Goal: Transaction & Acquisition: Obtain resource

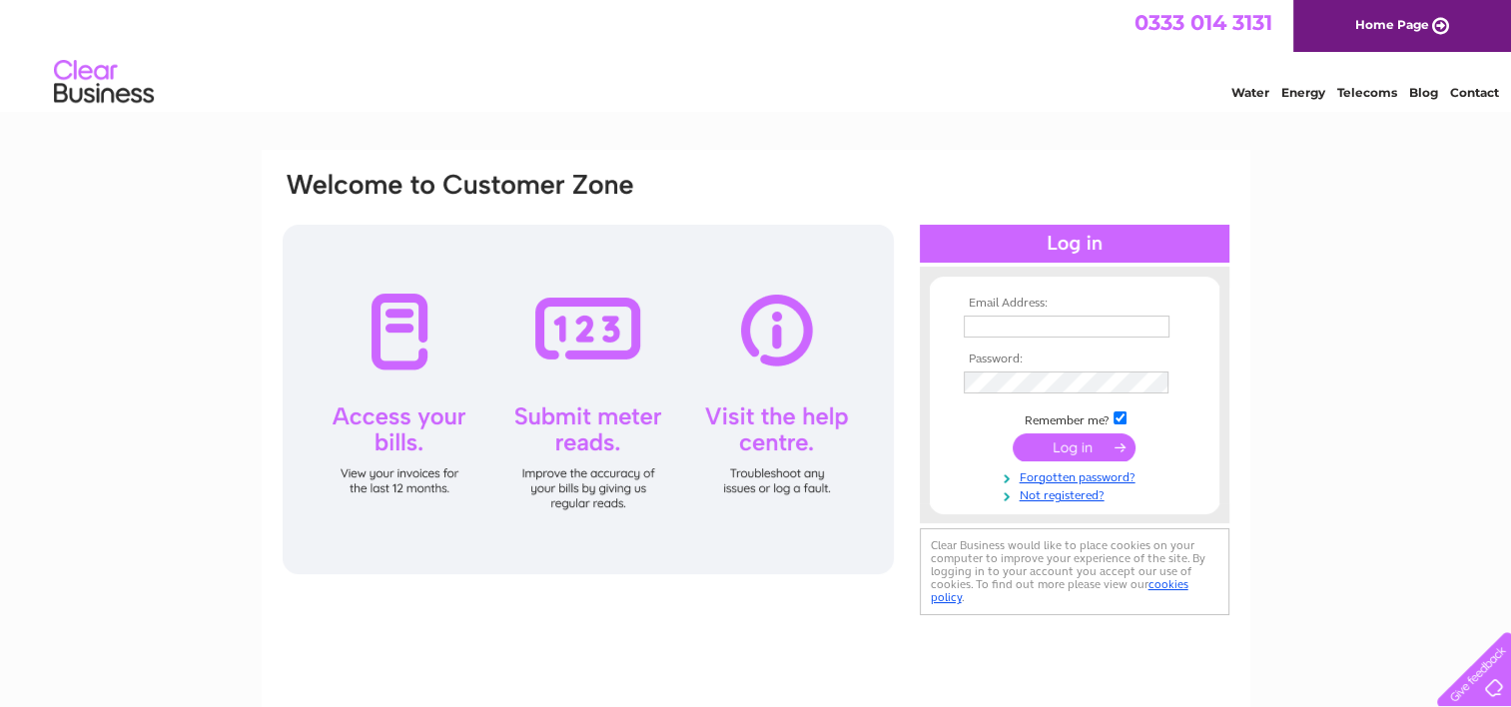
type input "[EMAIL_ADDRESS][DOMAIN_NAME]"
click at [1093, 441] on input "submit" at bounding box center [1074, 448] width 123 height 28
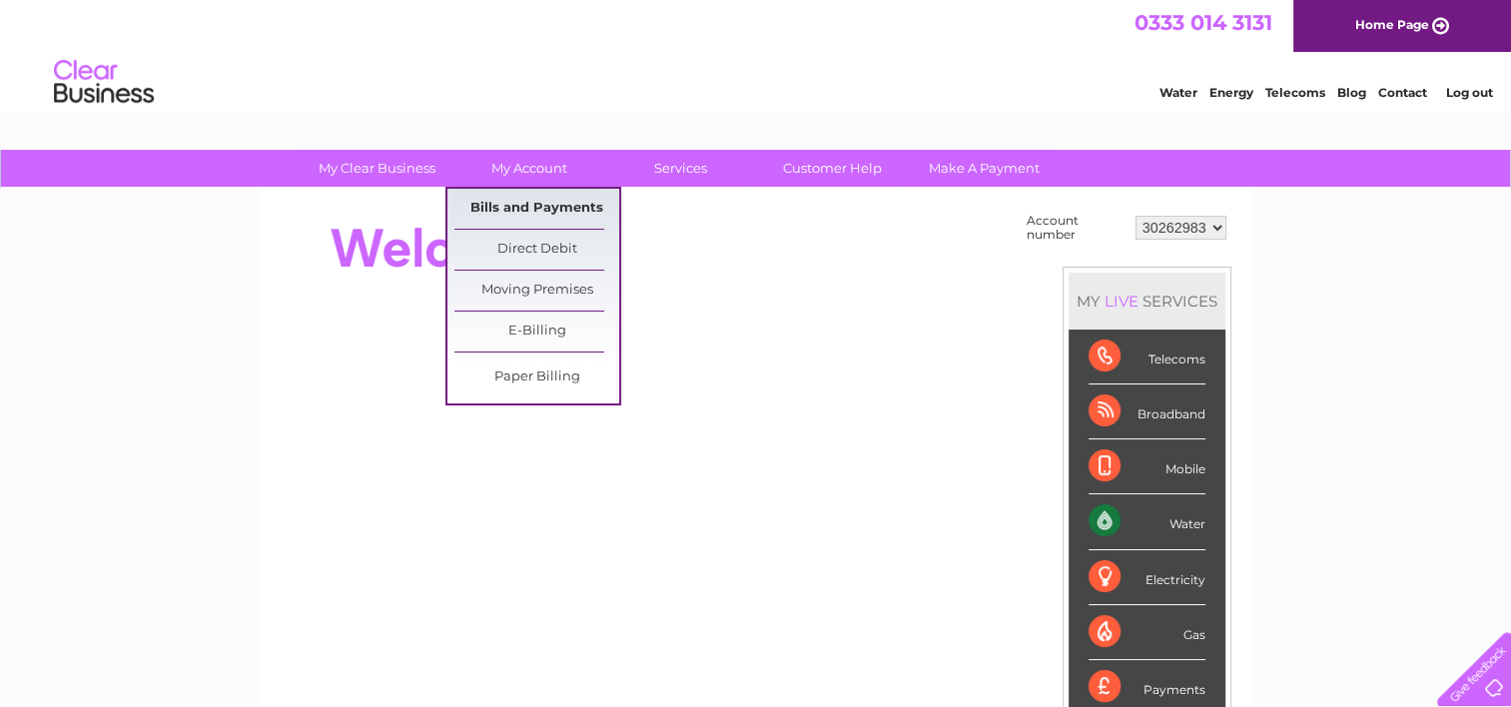
click at [499, 197] on link "Bills and Payments" at bounding box center [537, 209] width 165 height 40
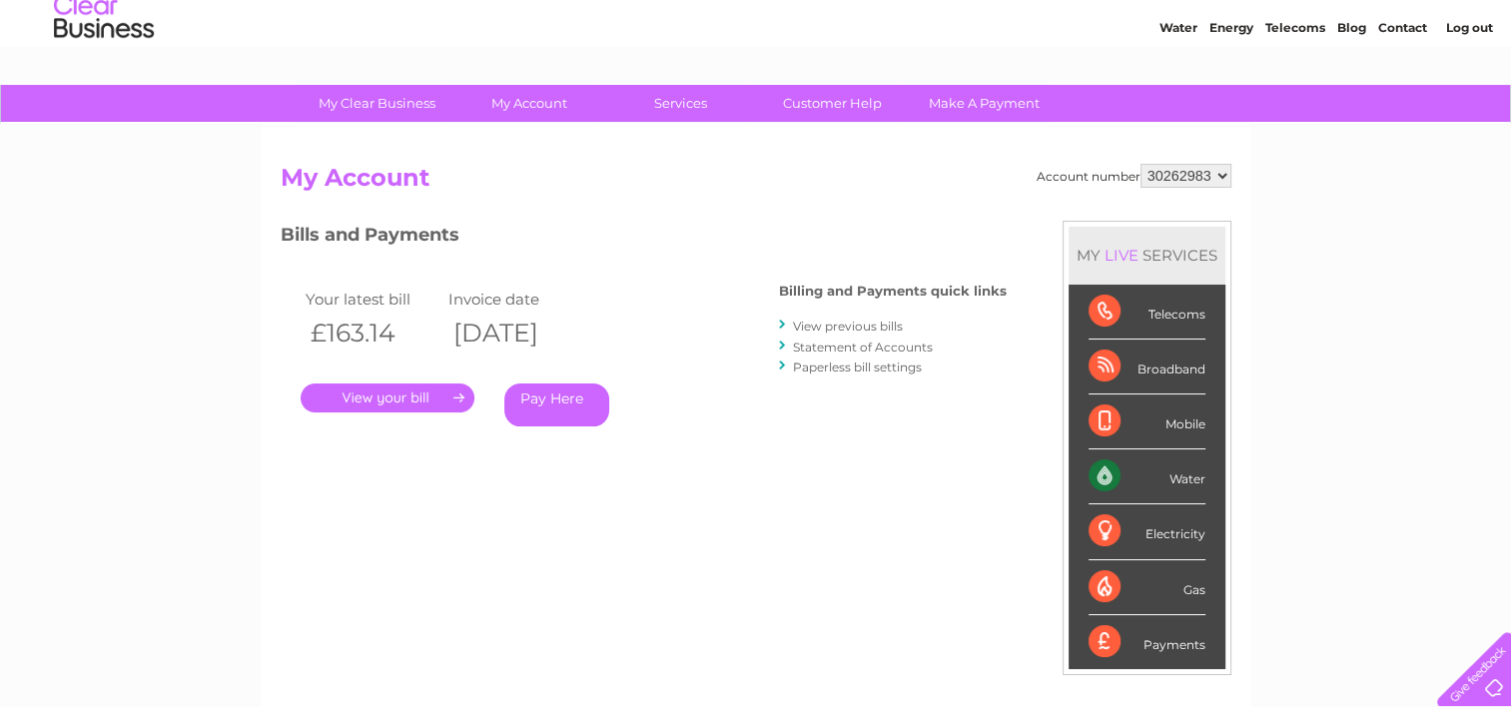
scroll to position [100, 0]
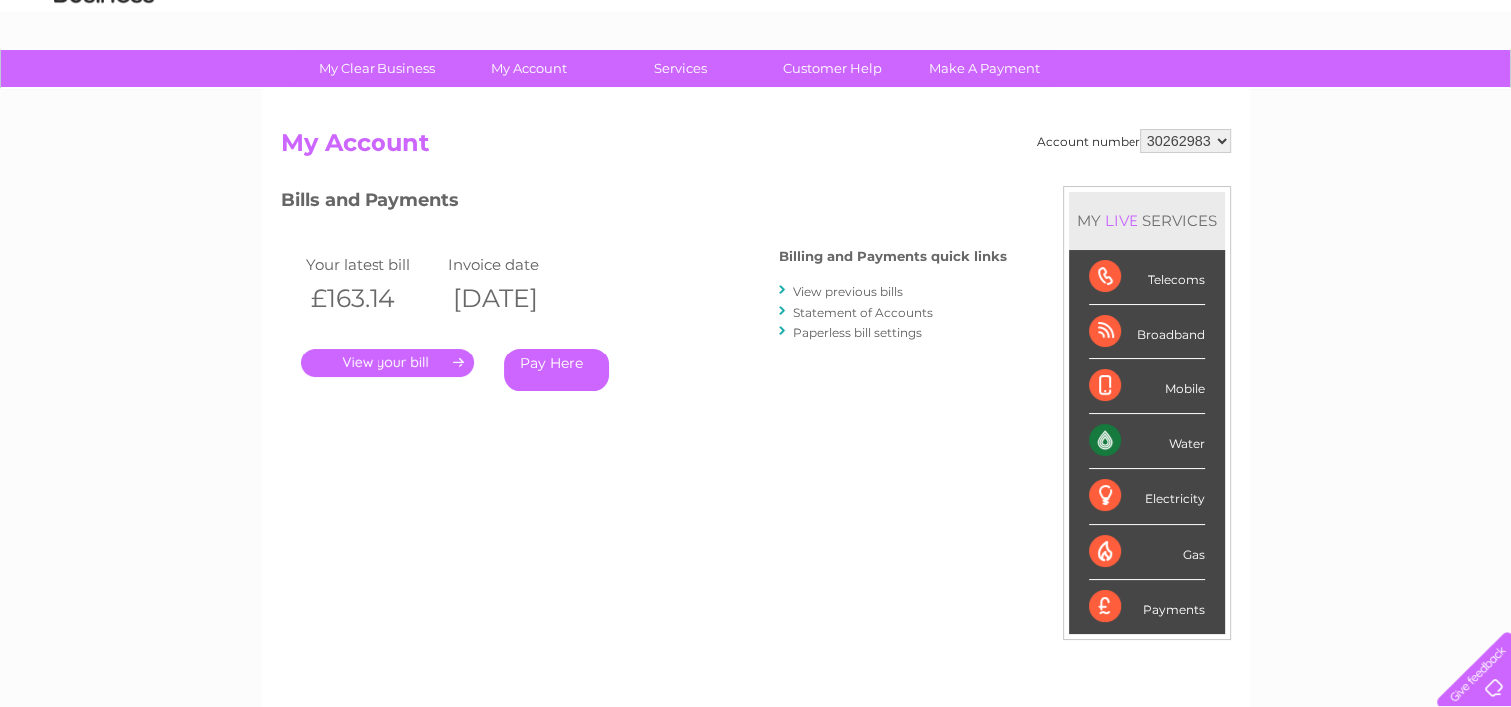
click at [347, 363] on link "." at bounding box center [388, 363] width 174 height 29
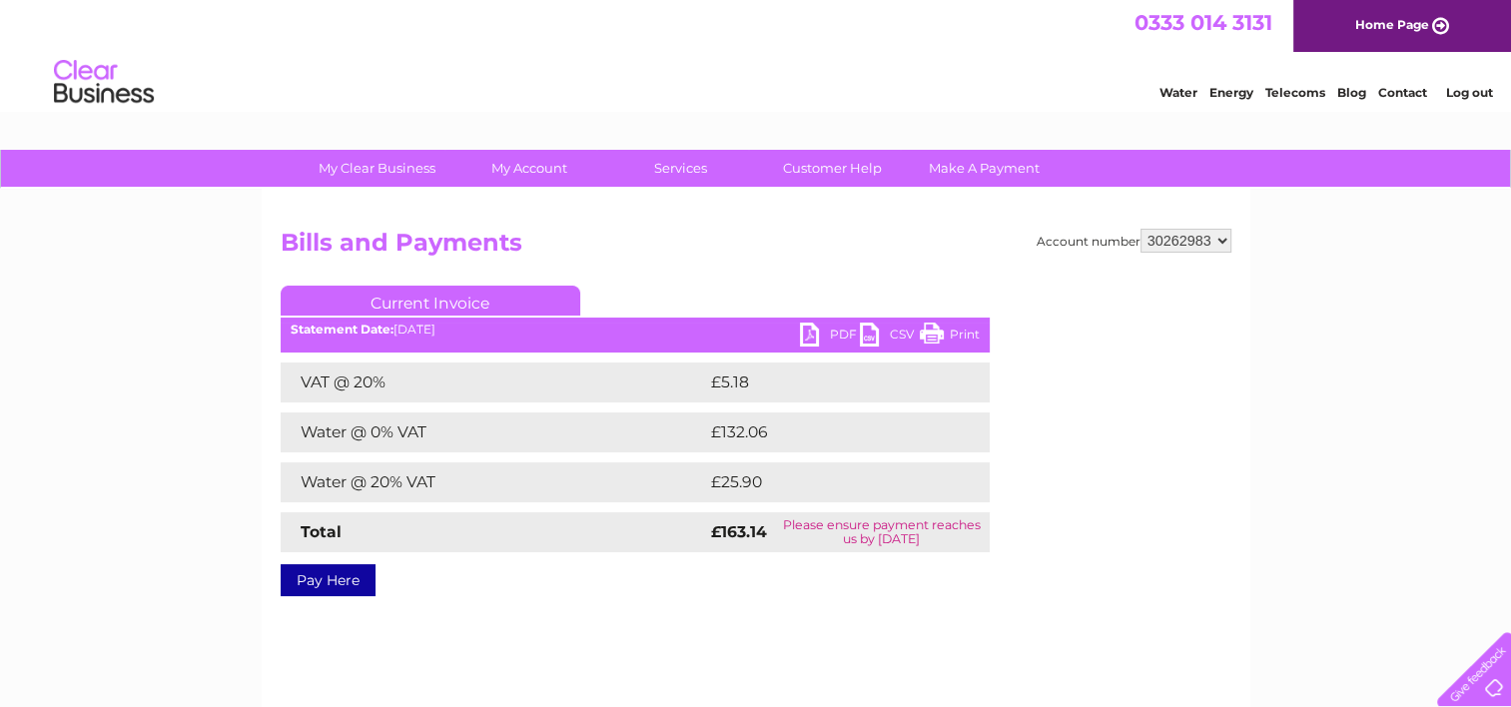
click at [833, 334] on link "PDF" at bounding box center [830, 337] width 60 height 29
